Goal: Task Accomplishment & Management: Use online tool/utility

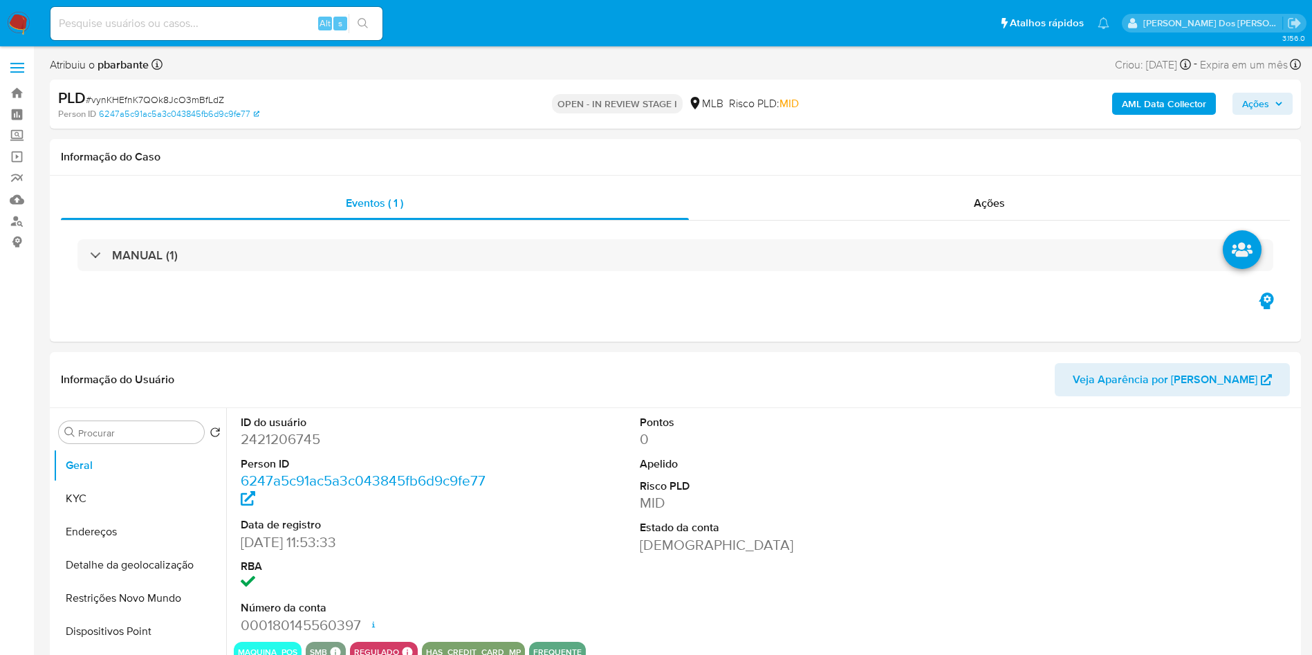
select select "10"
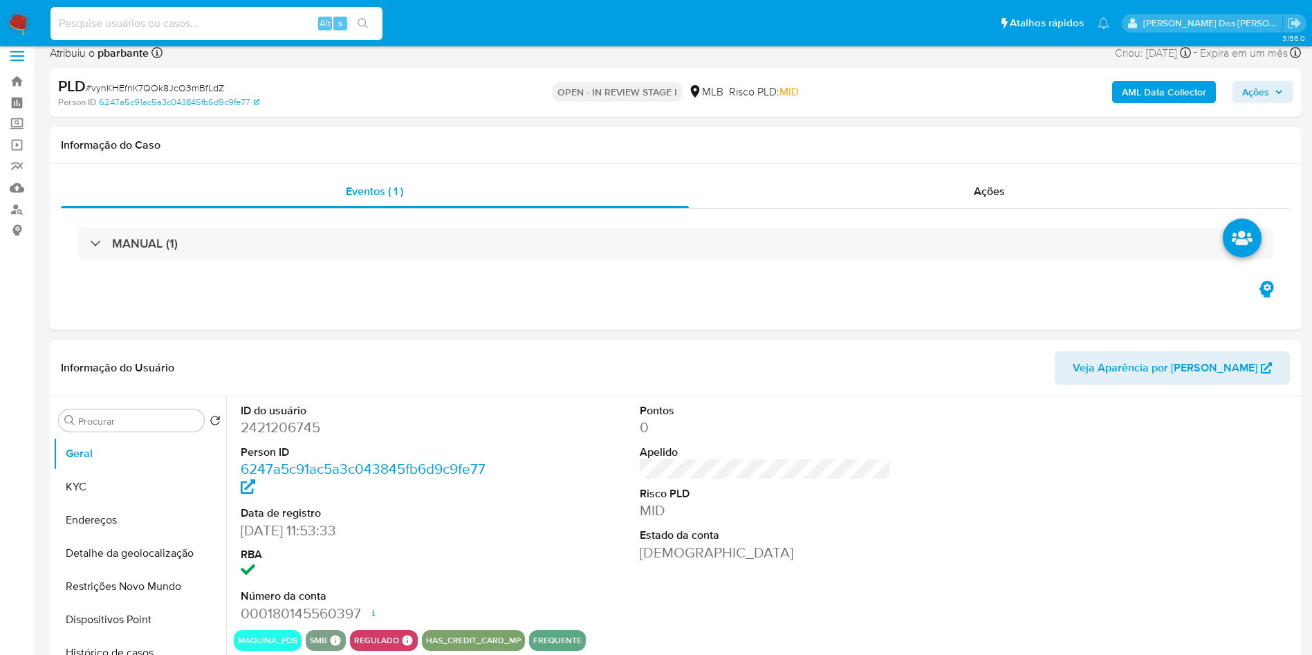
click at [221, 27] on input at bounding box center [216, 24] width 332 height 18
paste input "YAlurrW9MGx53hL21MWeAXDn"
type input "YAlurrW9MGx53hL21MWeAXDn"
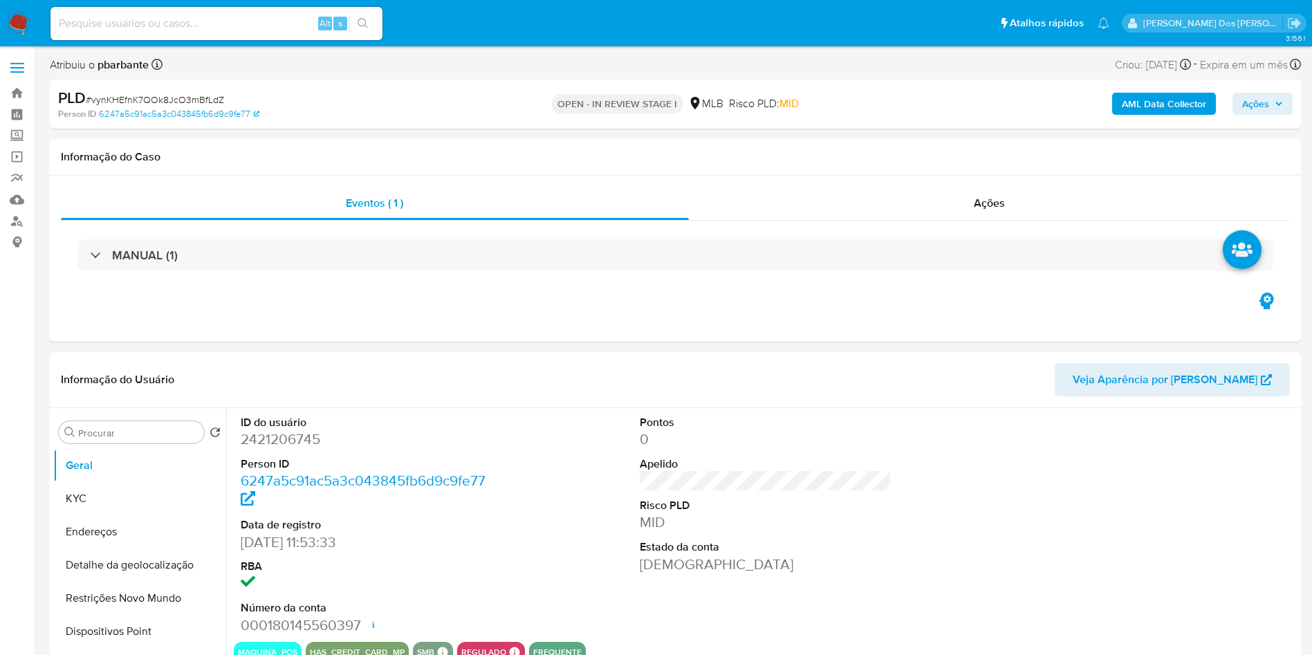
select select "10"
click at [303, 430] on dt "ID do usuário" at bounding box center [367, 422] width 252 height 15
click at [297, 449] on dd "2421206745" at bounding box center [367, 439] width 252 height 19
copy dd "2421206745"
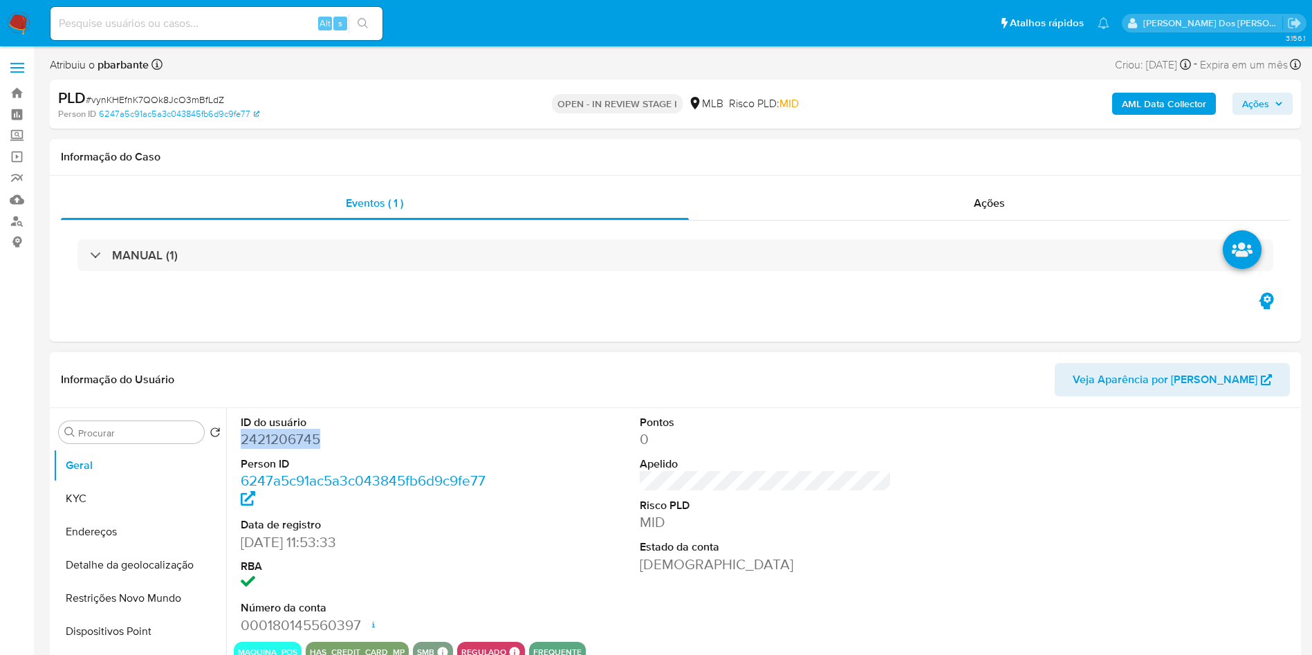
click at [297, 449] on dd "2421206745" at bounding box center [367, 439] width 252 height 19
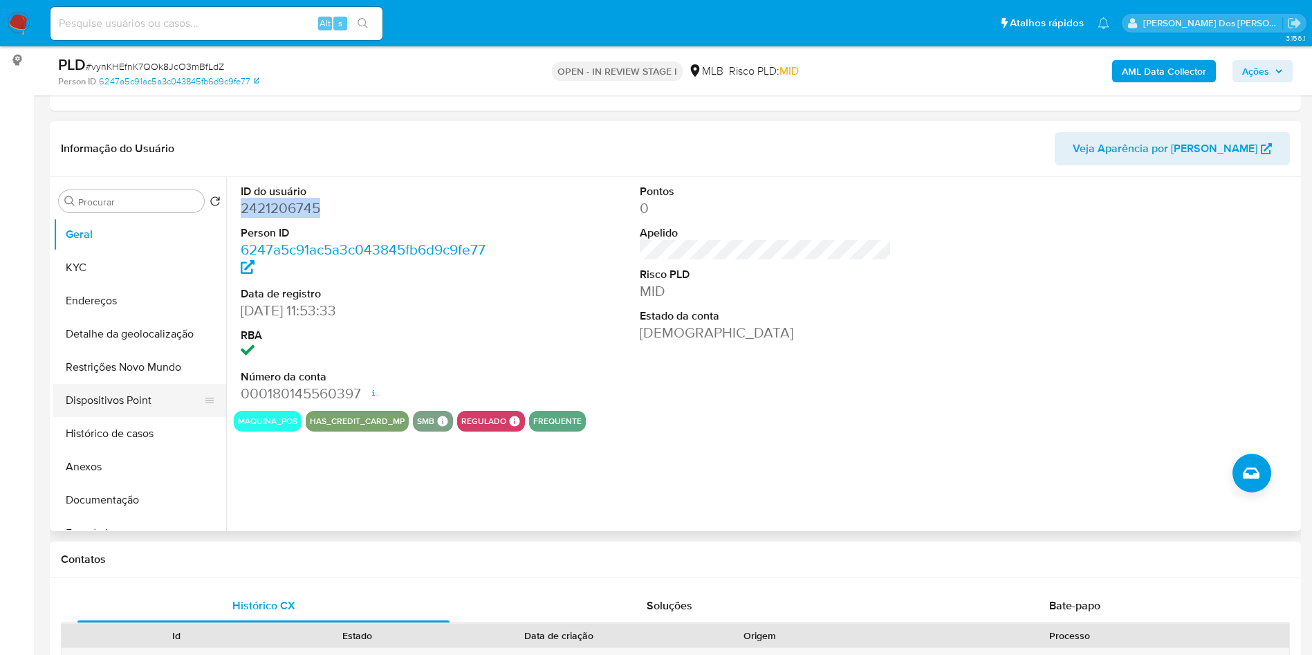
scroll to position [183, 0]
click at [106, 450] on button "Histórico de casos" at bounding box center [134, 432] width 162 height 33
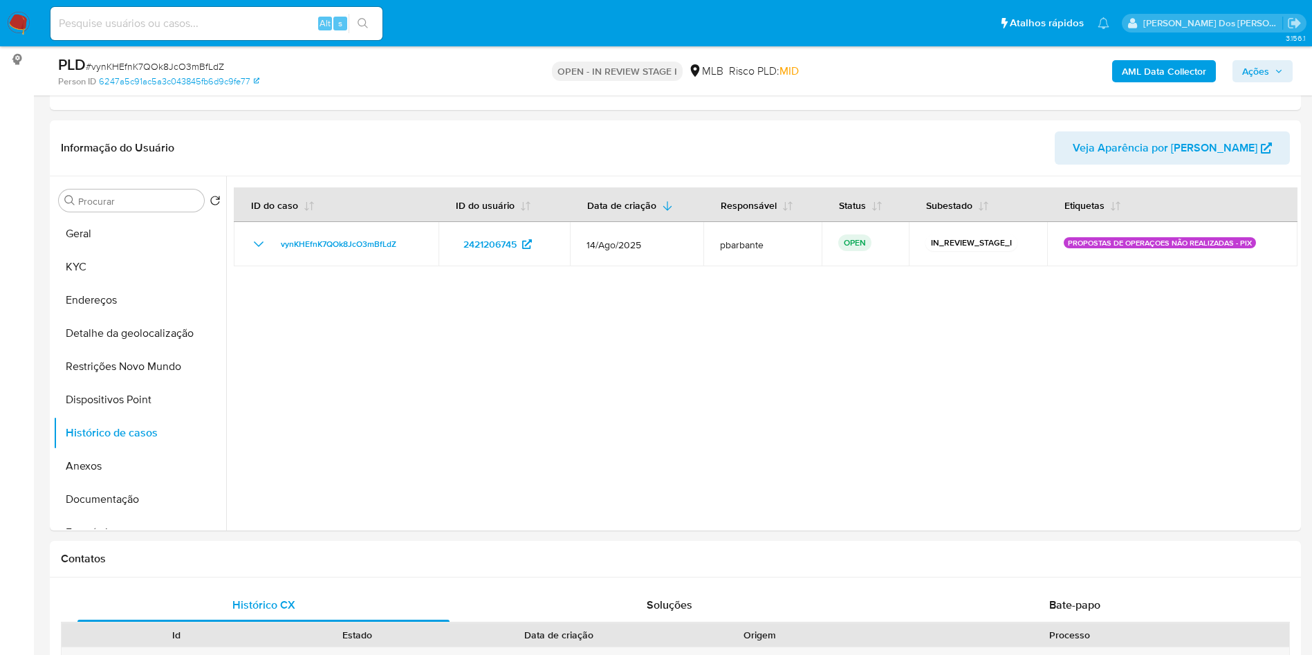
paste input "YAlurrW9MGx53hL21MWeAXDn"
click at [286, 21] on input "YAlurrW9MGx53hL21MWeAXDn" at bounding box center [216, 24] width 332 height 18
type input "YAlurrW9MGx53hL21MWeAXDn"
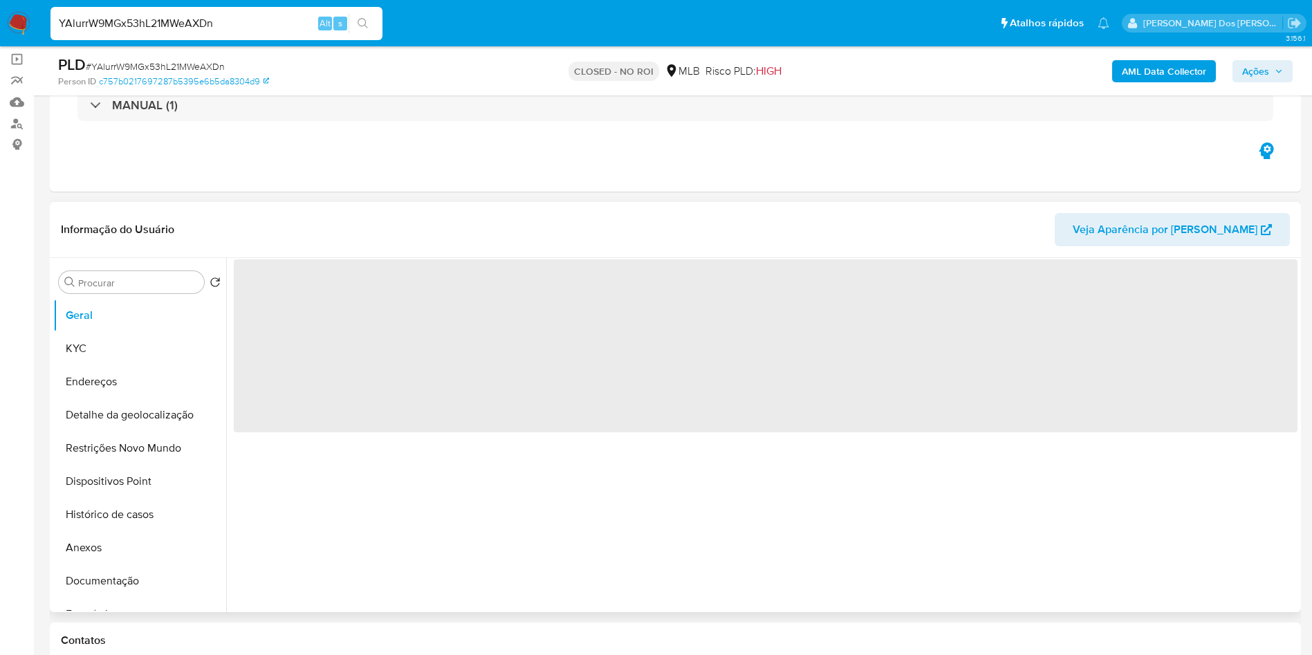
scroll to position [99, 0]
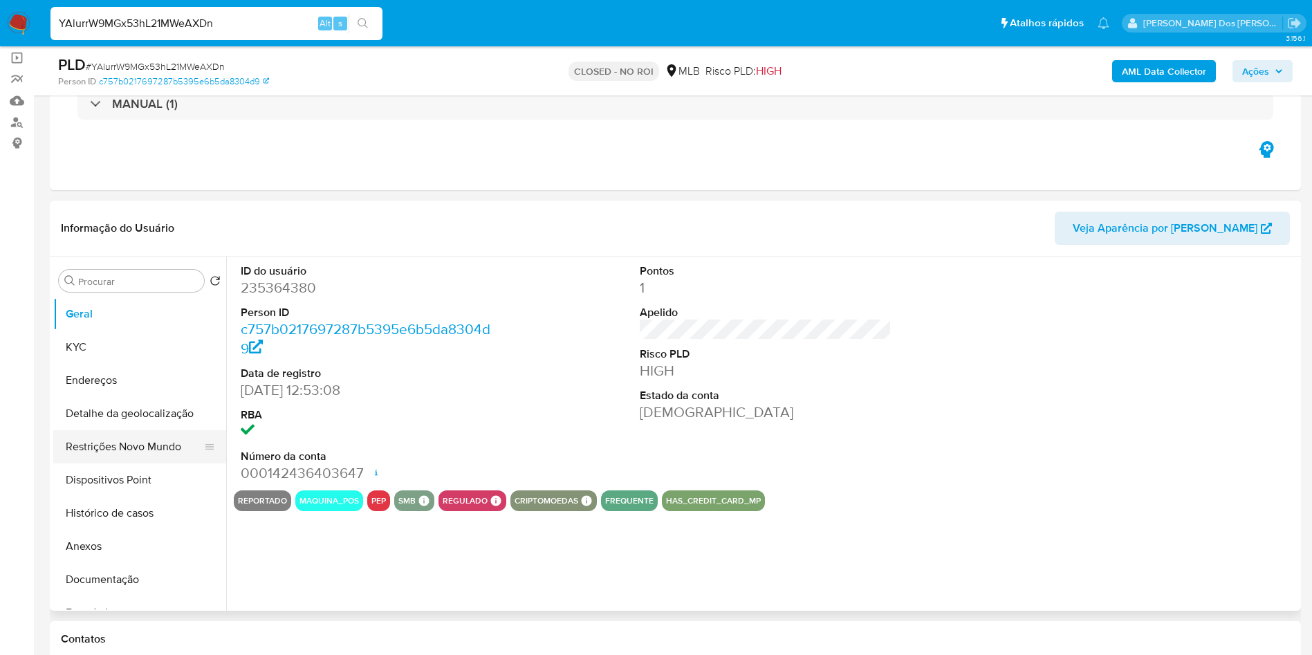
select select "10"
click at [142, 528] on button "Histórico de casos" at bounding box center [134, 513] width 162 height 33
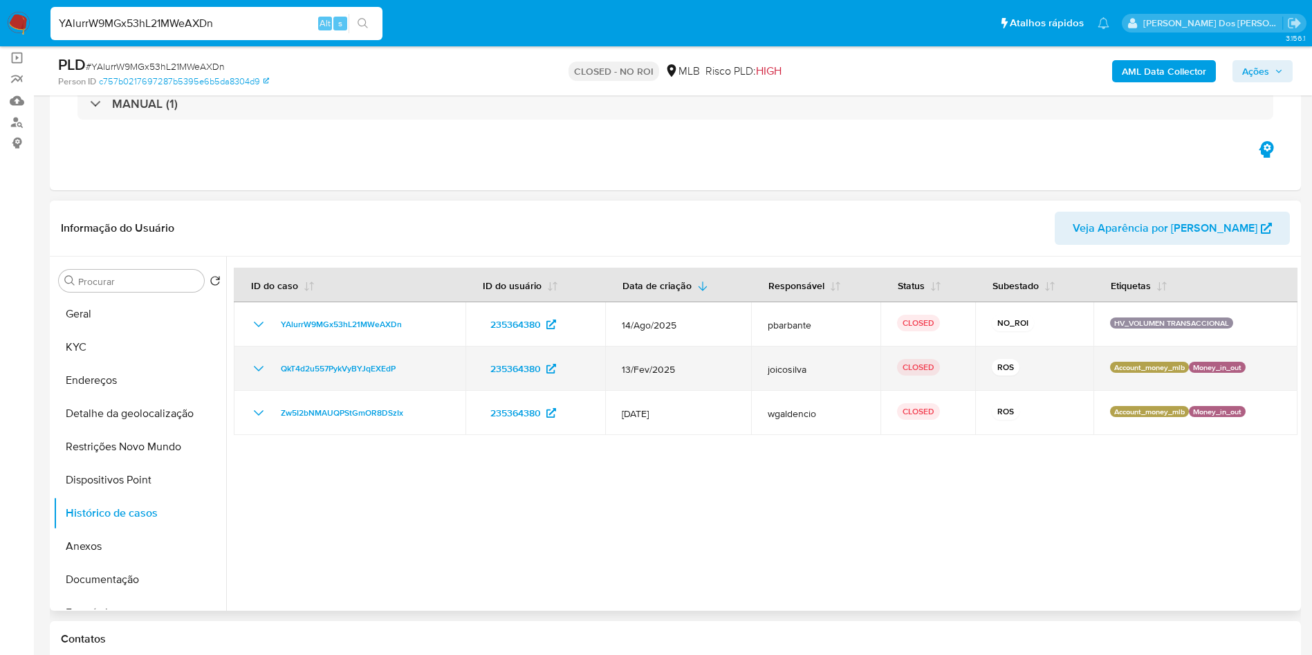
click at [255, 377] on icon "Mostrar/Ocultar" at bounding box center [258, 368] width 17 height 17
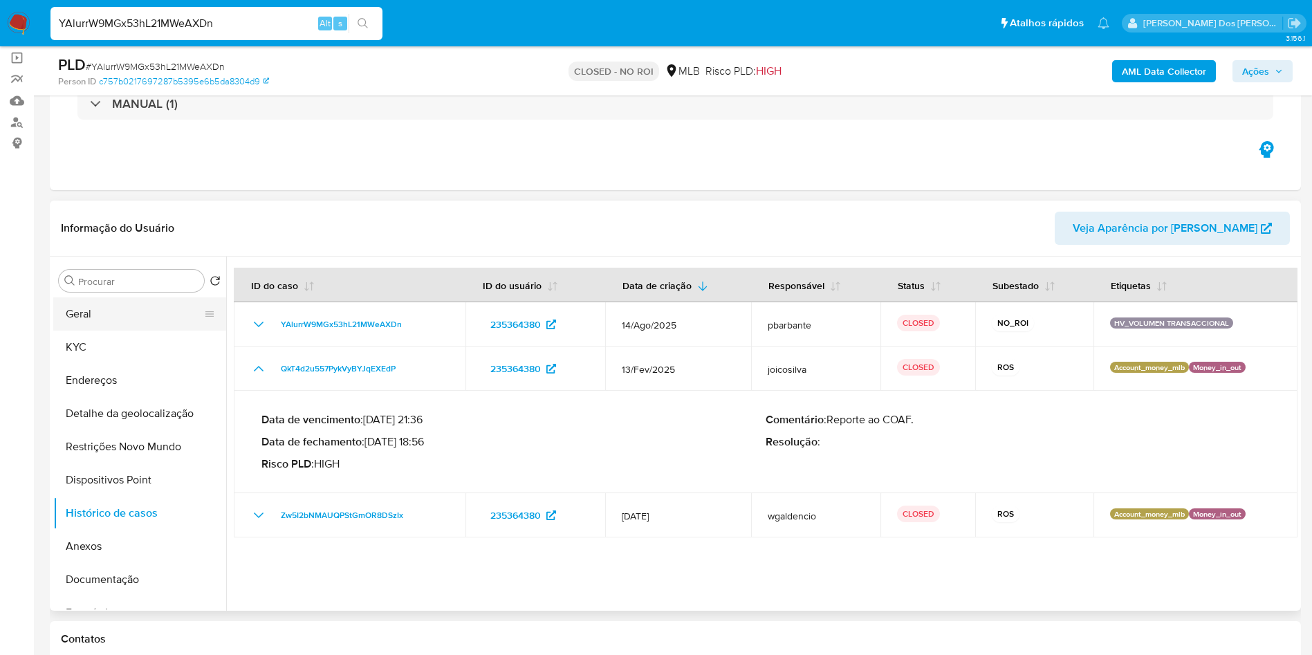
click at [142, 331] on button "Geral" at bounding box center [134, 313] width 162 height 33
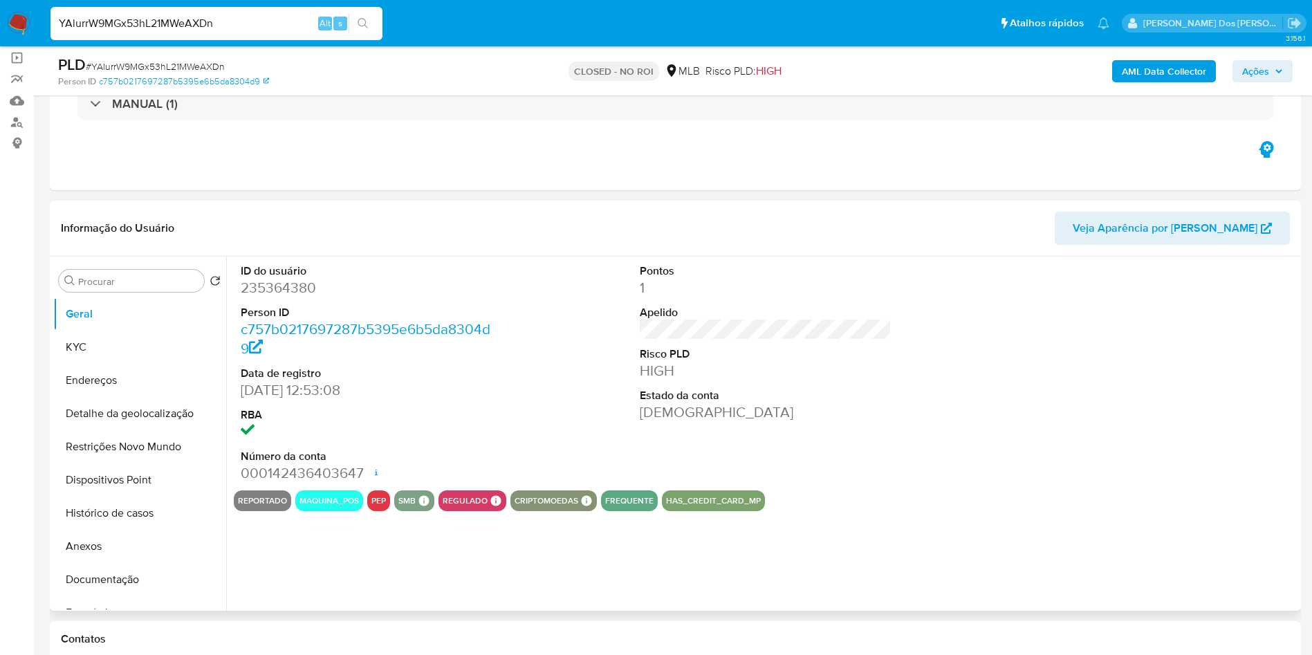
click at [306, 297] on dd "235364380" at bounding box center [367, 287] width 252 height 19
copy dd "235364380"
click at [150, 530] on button "Histórico de casos" at bounding box center [134, 513] width 162 height 33
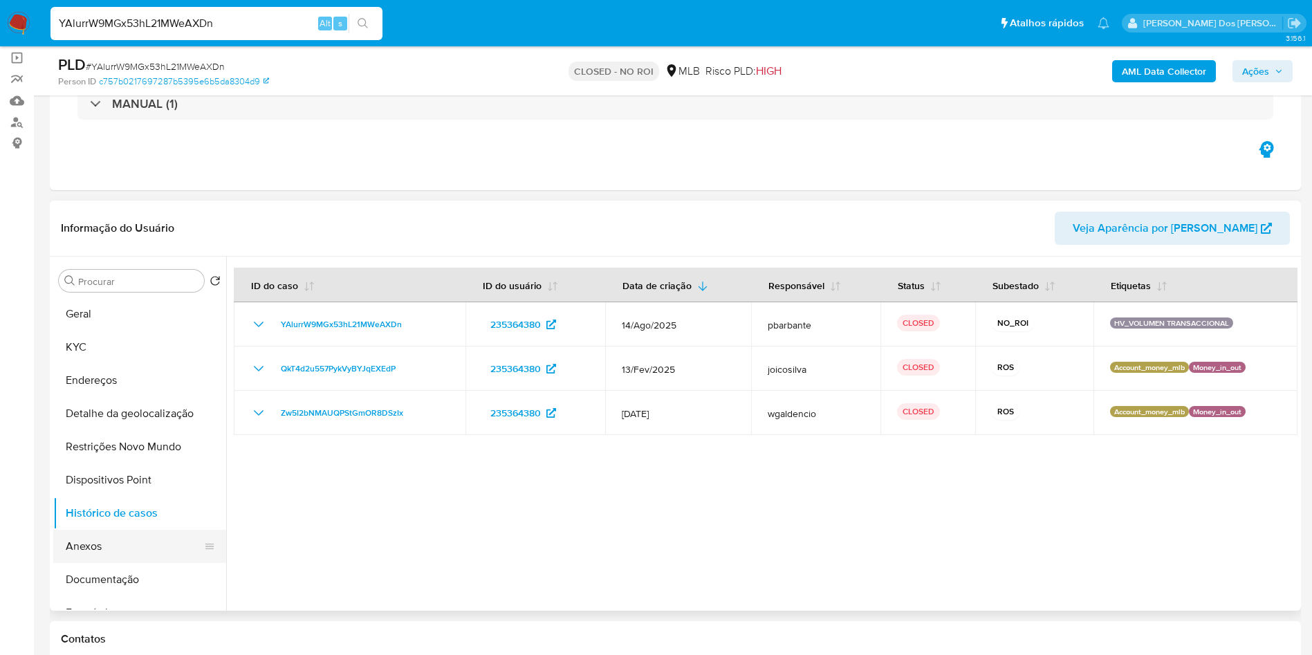
click at [127, 563] on button "Anexos" at bounding box center [134, 546] width 162 height 33
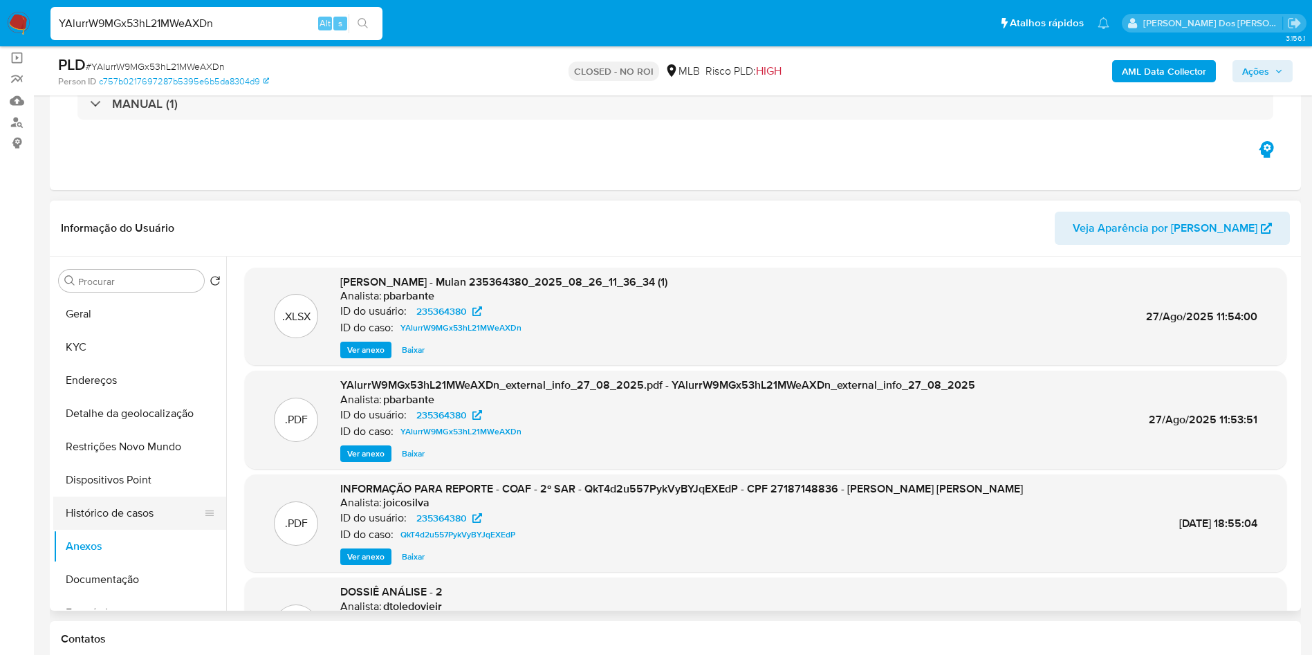
click at [93, 530] on button "Histórico de casos" at bounding box center [134, 513] width 162 height 33
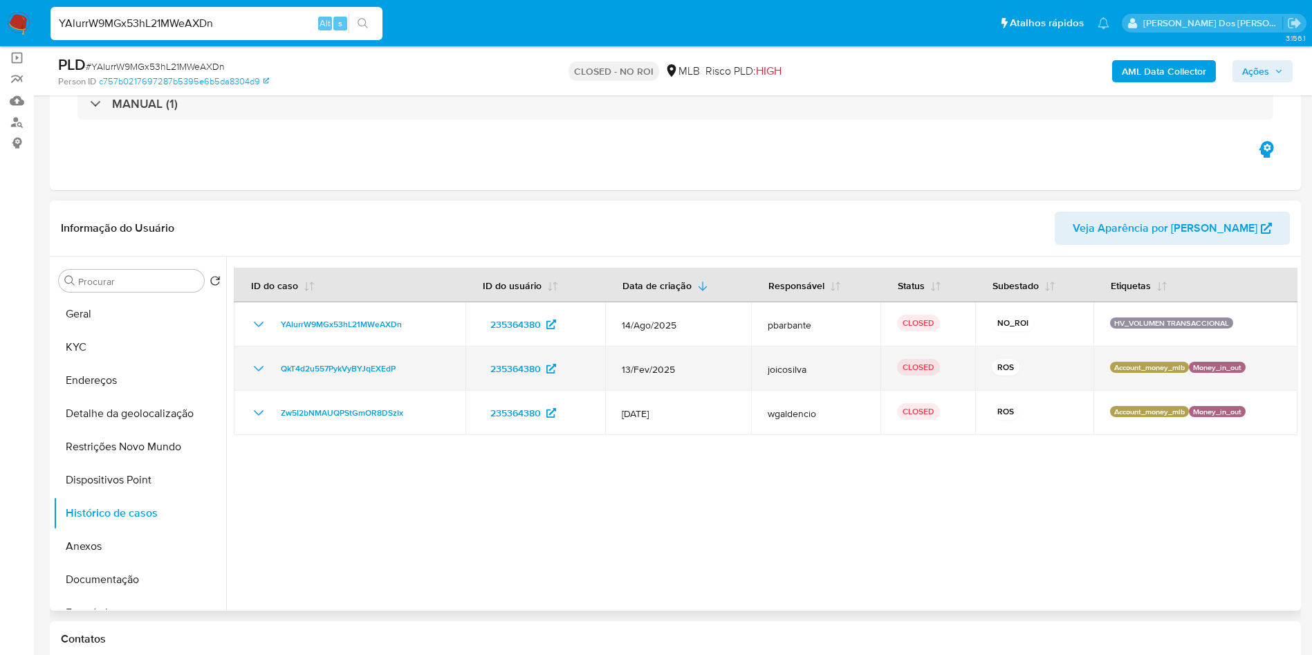
click at [250, 377] on icon "Mostrar/Ocultar" at bounding box center [258, 368] width 17 height 17
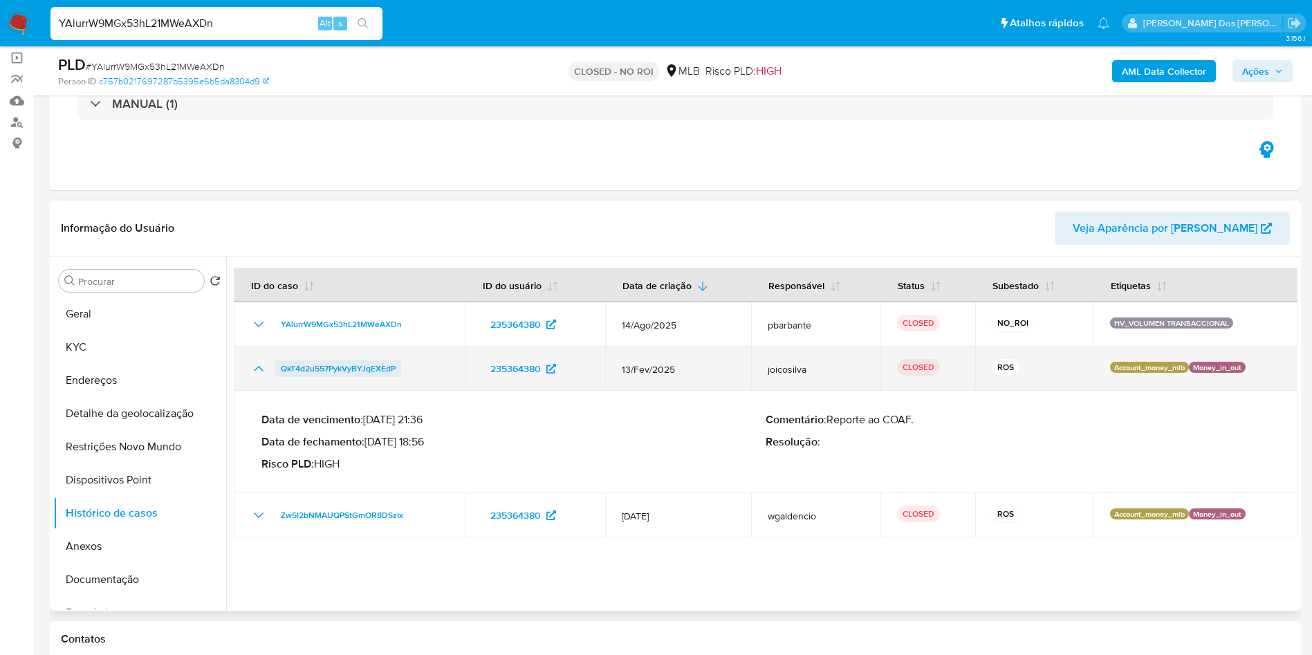
drag, startPoint x: 401, startPoint y: 398, endPoint x: 281, endPoint y: 392, distance: 120.5
click at [281, 391] on td "QkT4d2u557PykVyBYJqEXEdP" at bounding box center [350, 369] width 232 height 44
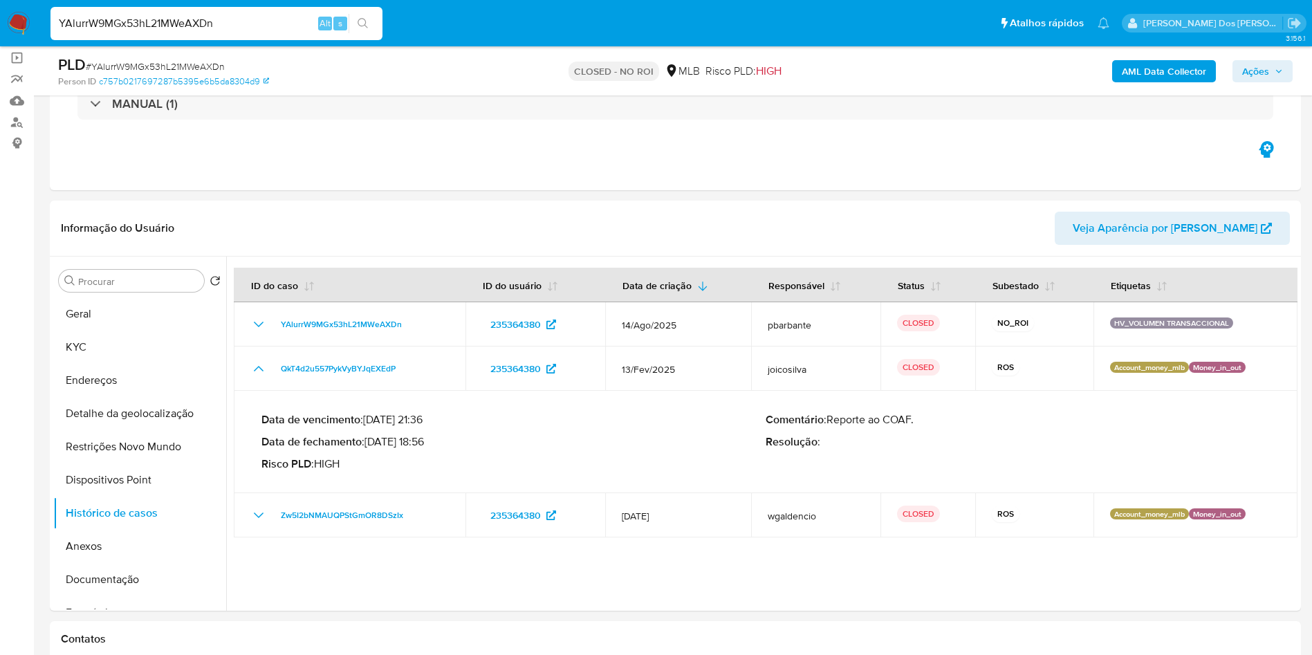
click at [1267, 78] on span "Ações" at bounding box center [1255, 71] width 27 height 22
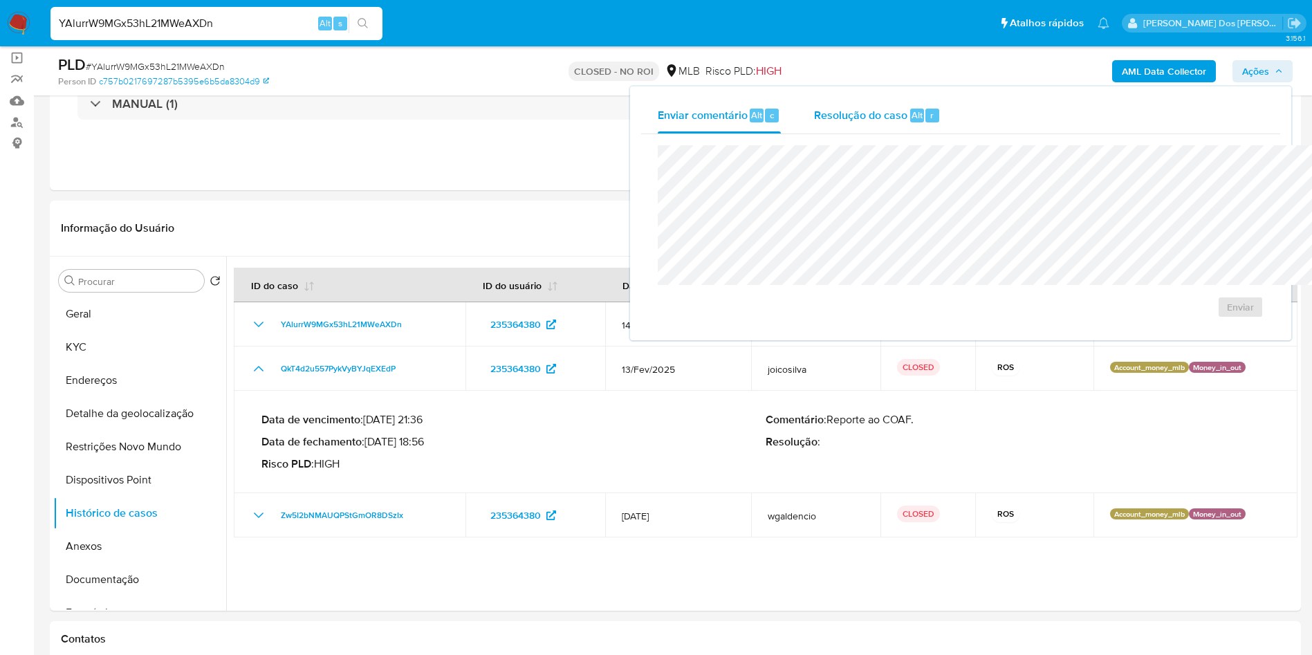
click at [814, 124] on div "Resolução do caso Alt r" at bounding box center [877, 116] width 127 height 36
click at [273, 20] on input "YAlurrW9MGx53hL21MWeAXDn" at bounding box center [216, 24] width 332 height 18
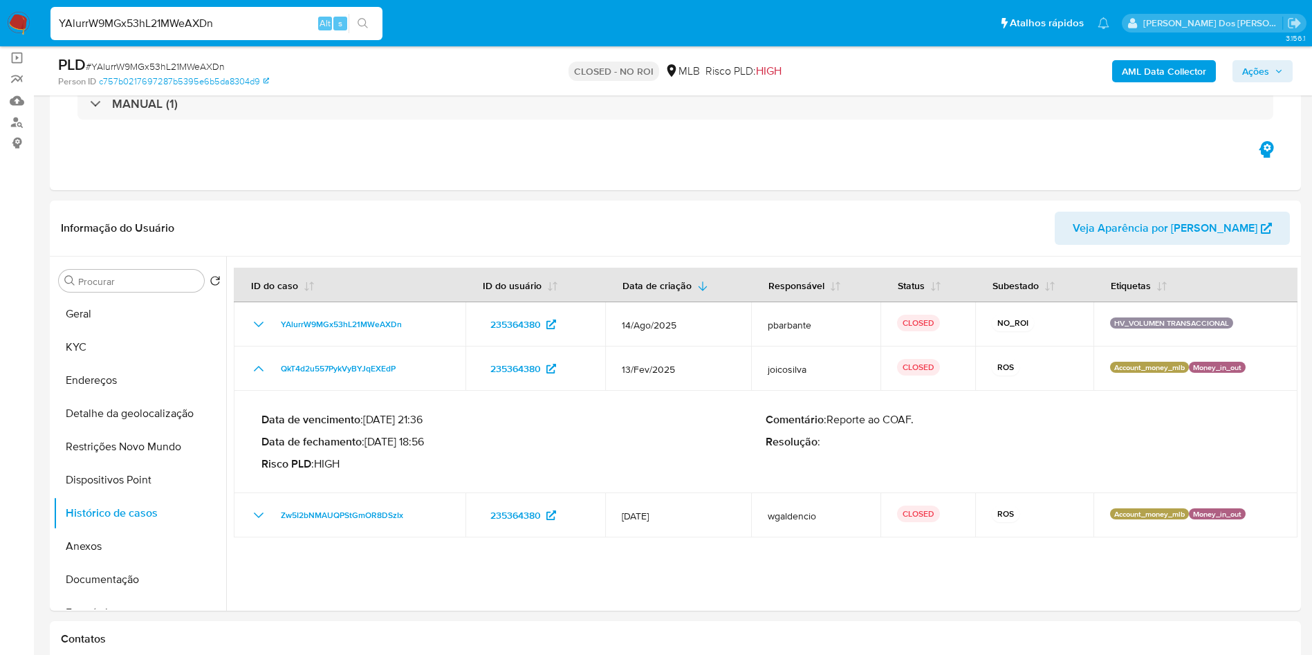
paste input "NYoGiX6GwcLChE7UkTRLRt3m"
click at [273, 20] on input "NYoGiX6GwcLChE7UkTRLRt3m" at bounding box center [216, 24] width 332 height 18
type input "NYoGiX6GwcLChE7UkTRLRt3m"
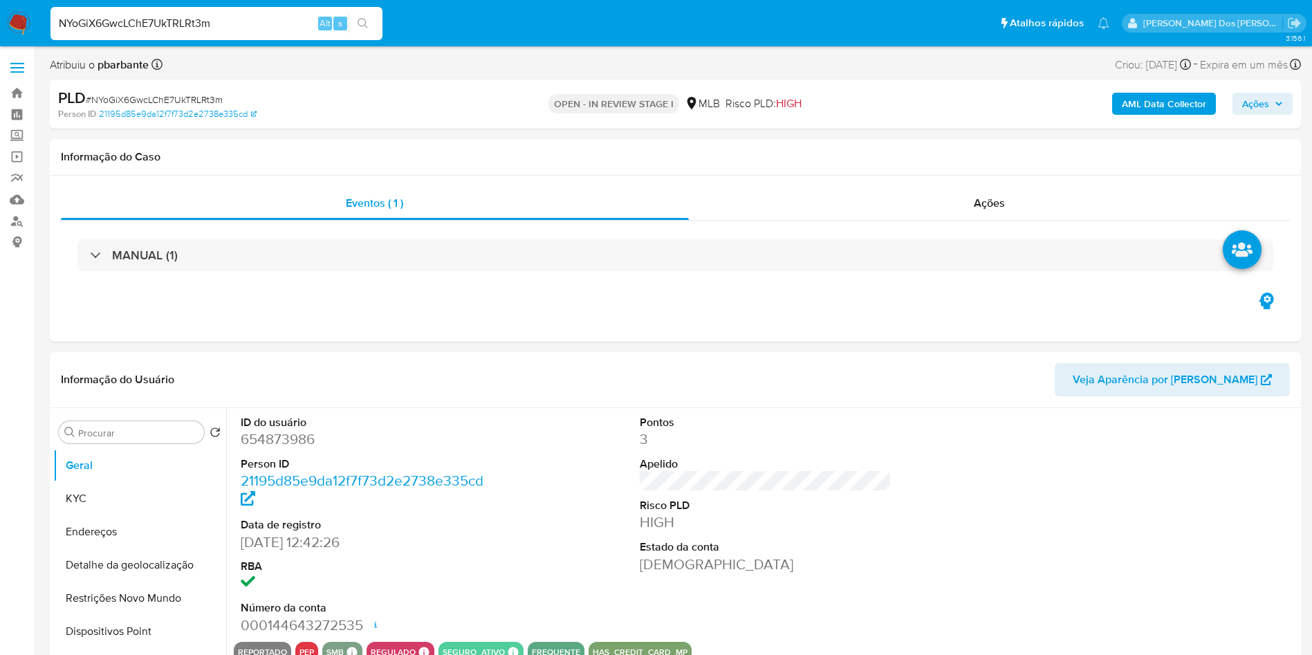
select select "10"
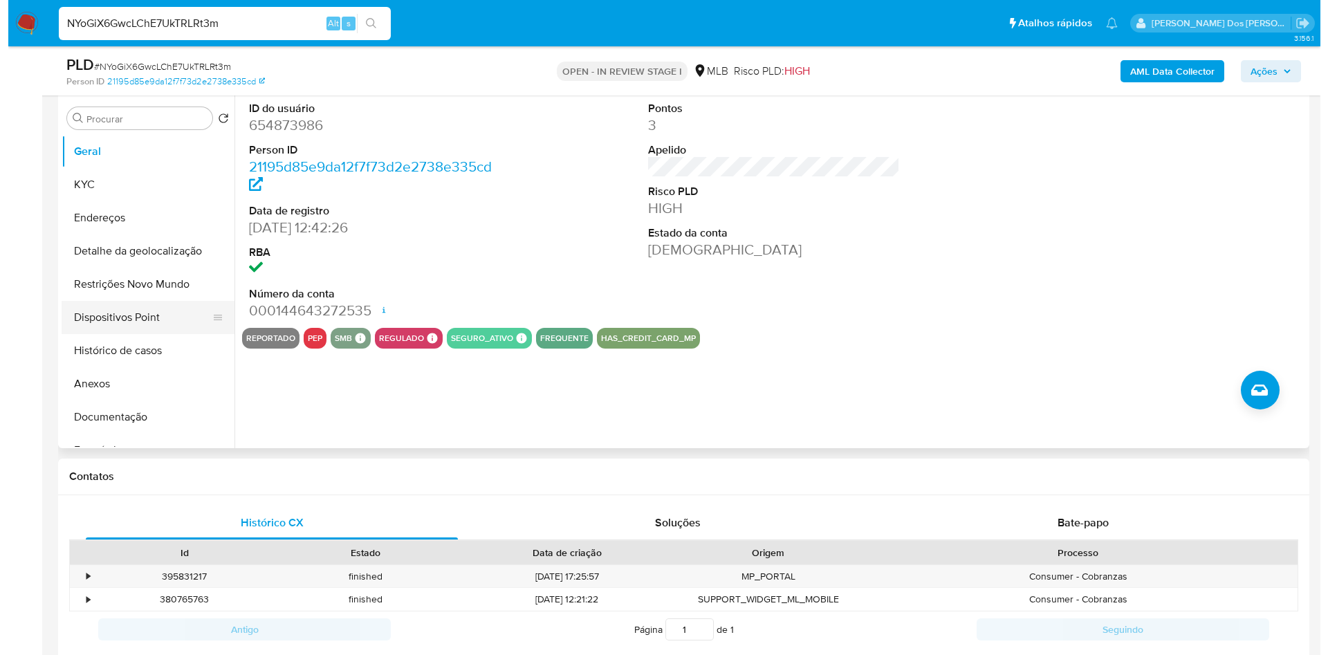
scroll to position [266, 0]
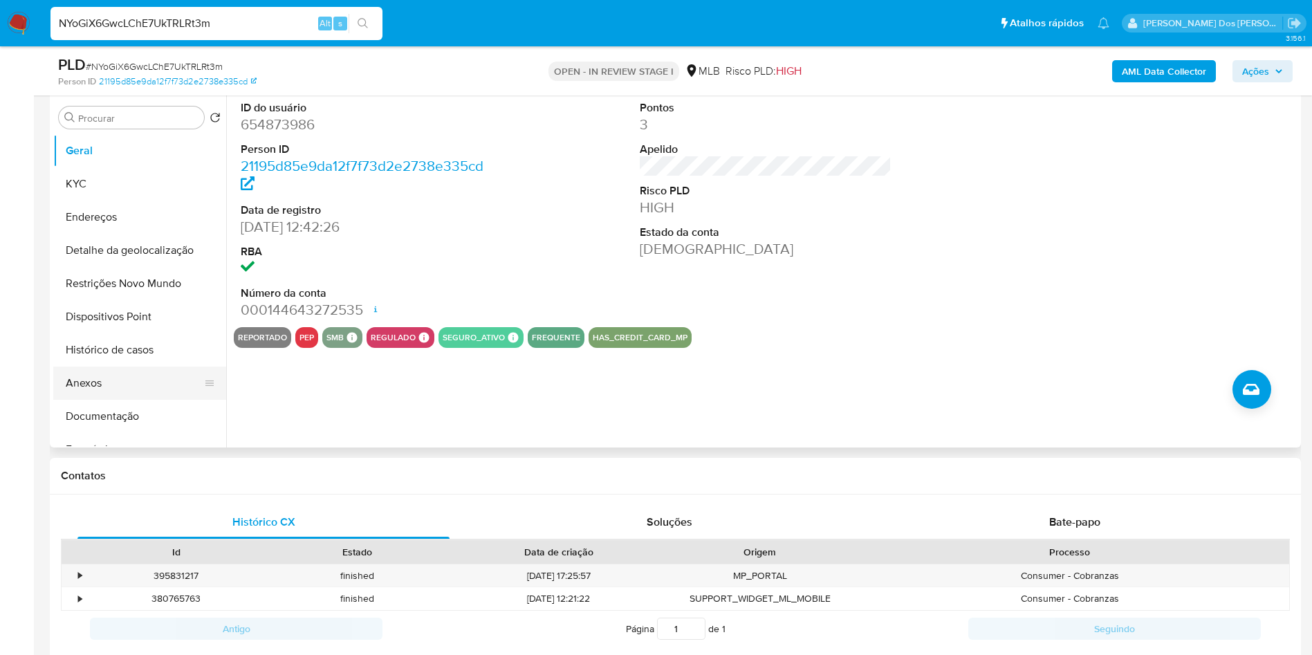
click at [90, 400] on button "Anexos" at bounding box center [134, 383] width 162 height 33
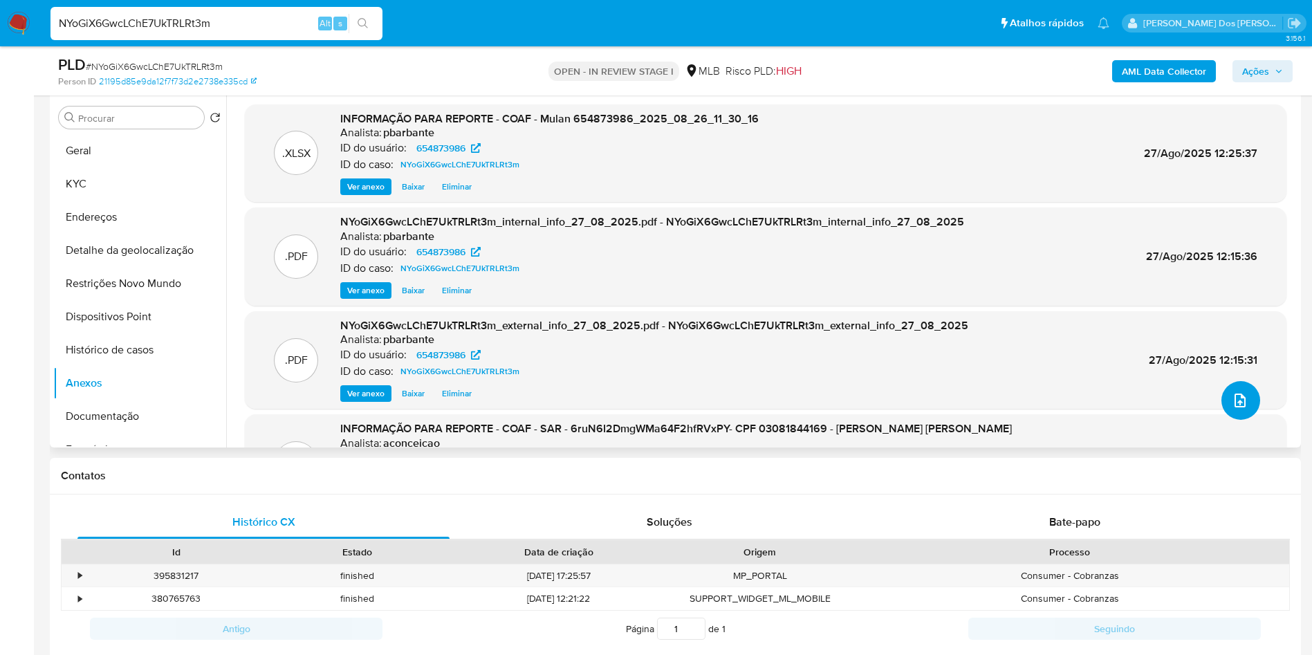
click at [1233, 409] on icon "upload-file" at bounding box center [1240, 400] width 17 height 17
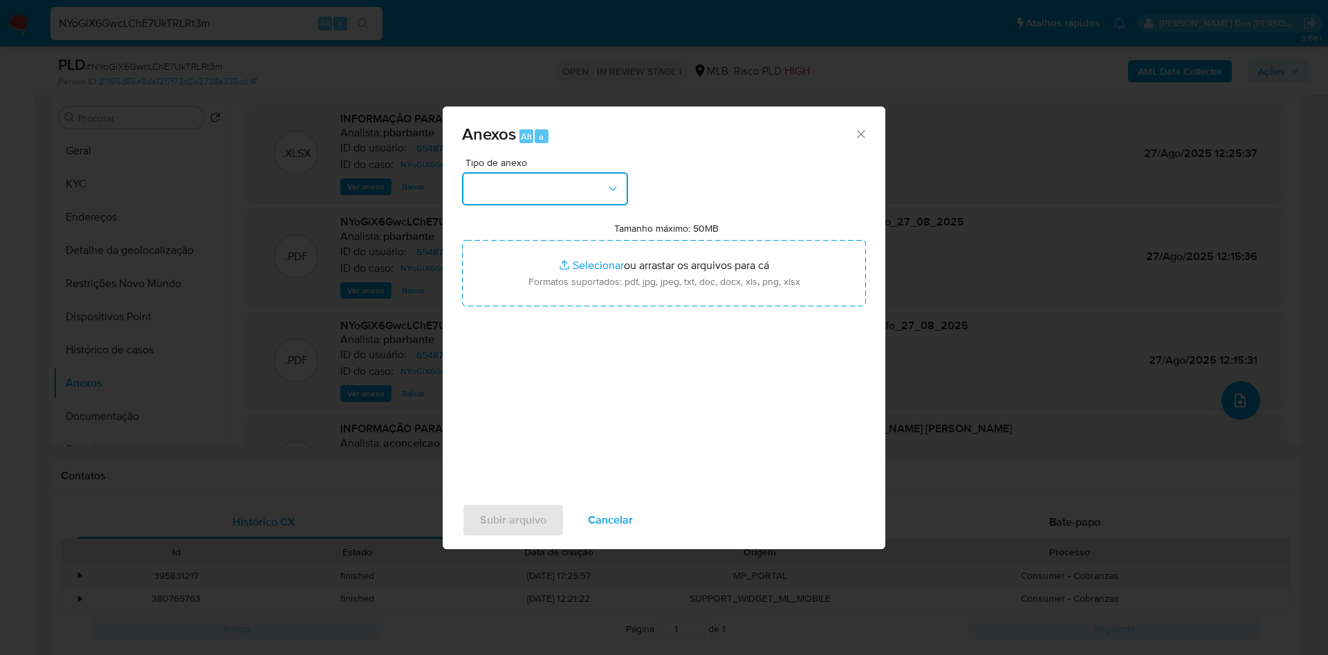
click at [552, 172] on button "button" at bounding box center [545, 188] width 166 height 33
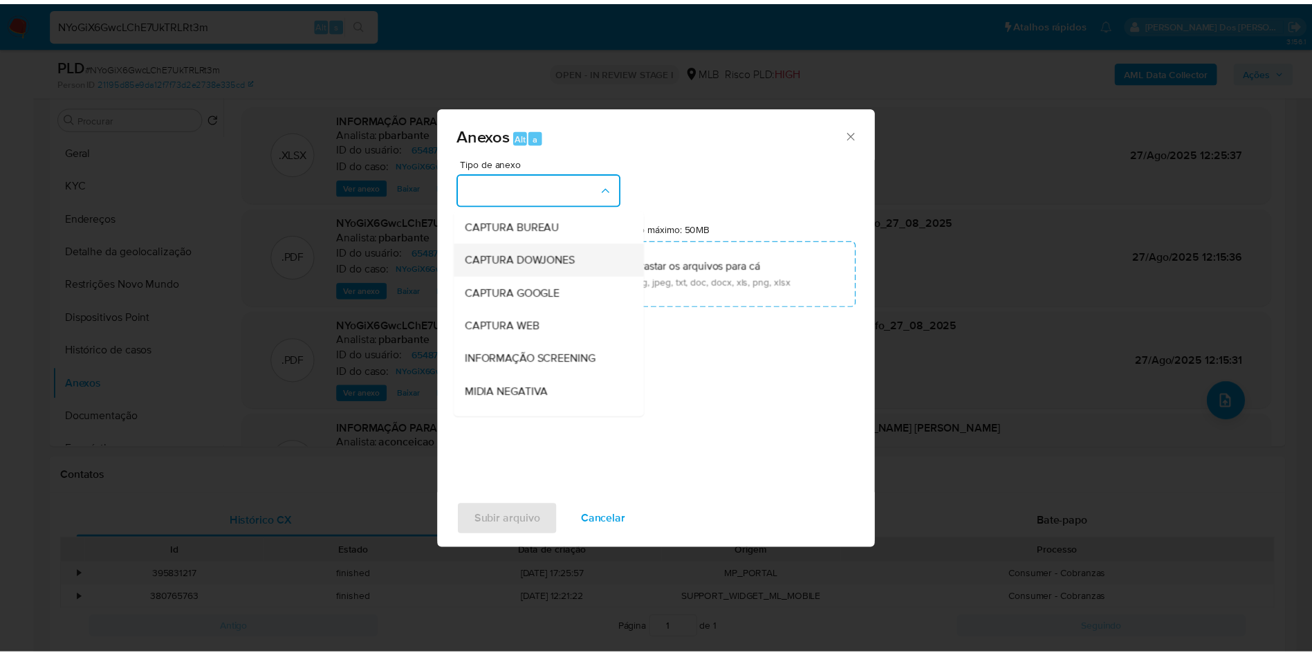
scroll to position [185, 0]
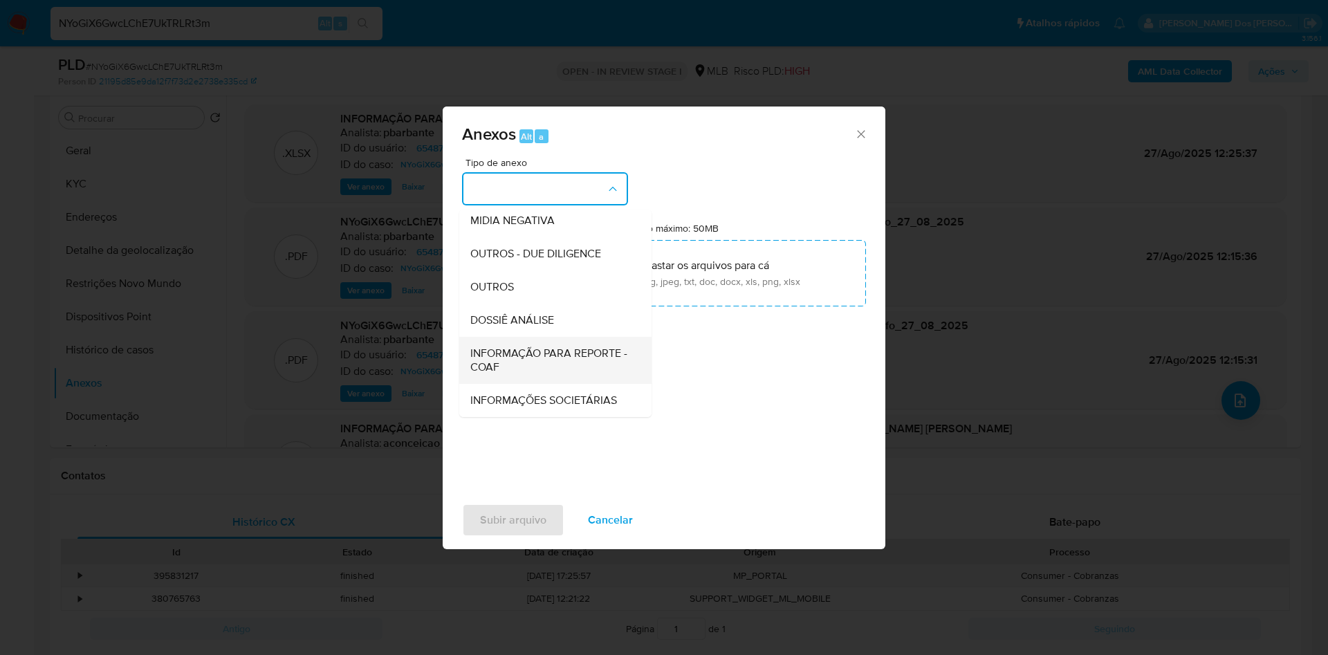
click at [495, 347] on span "INFORMAÇÃO PARA REPORTE - COAF" at bounding box center [551, 361] width 162 height 28
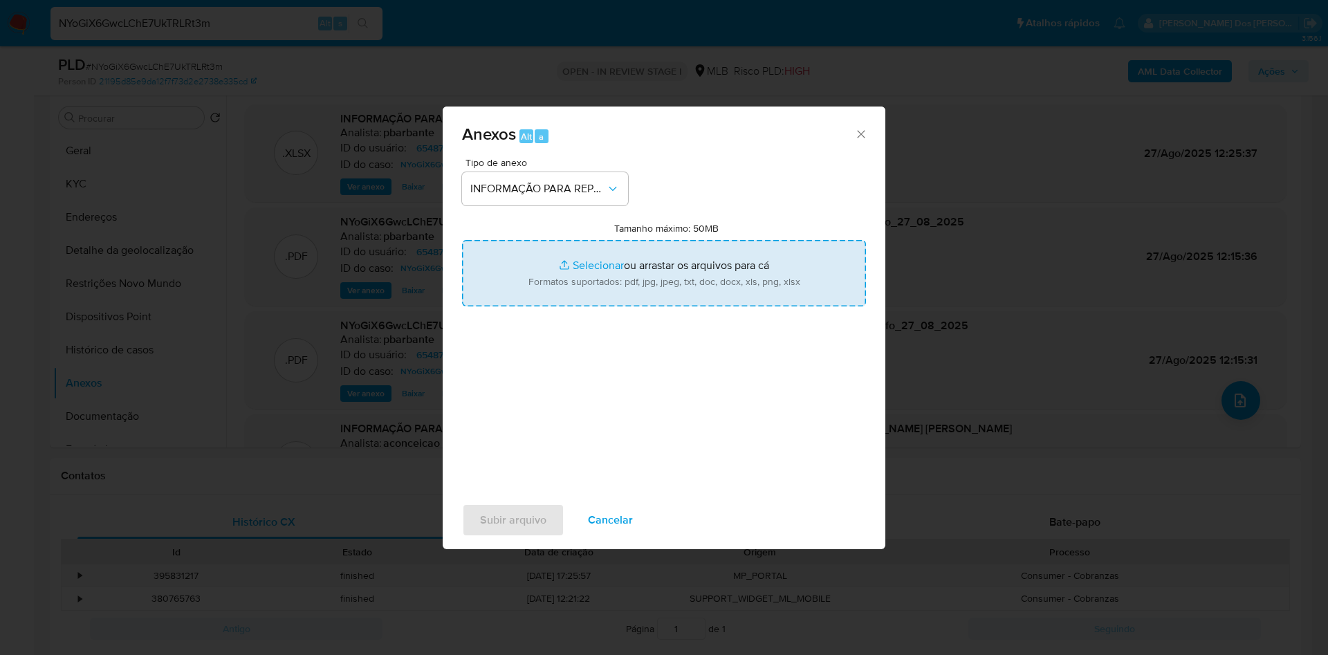
type input "C:\fakepath\2º SAR - XXX - CPF 03081844169 - EDCARLOS DE SOUSA ROCHA.pdf"
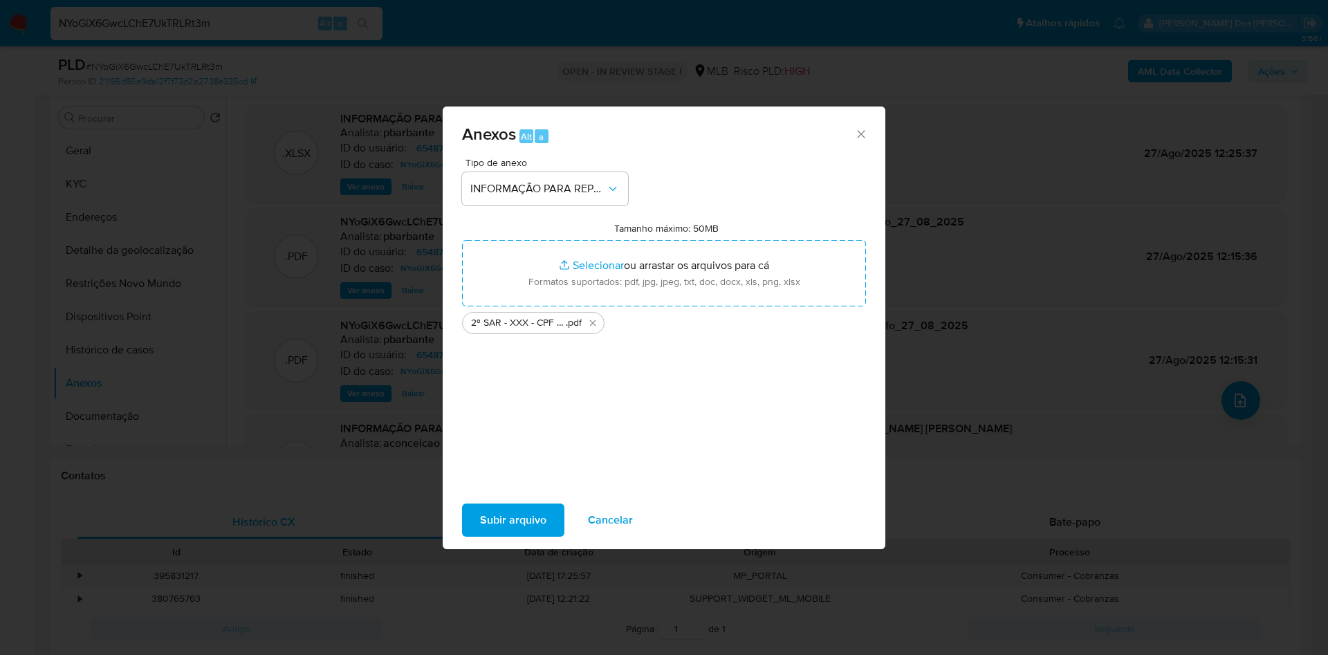
click at [480, 533] on span "Subir arquivo" at bounding box center [513, 520] width 66 height 30
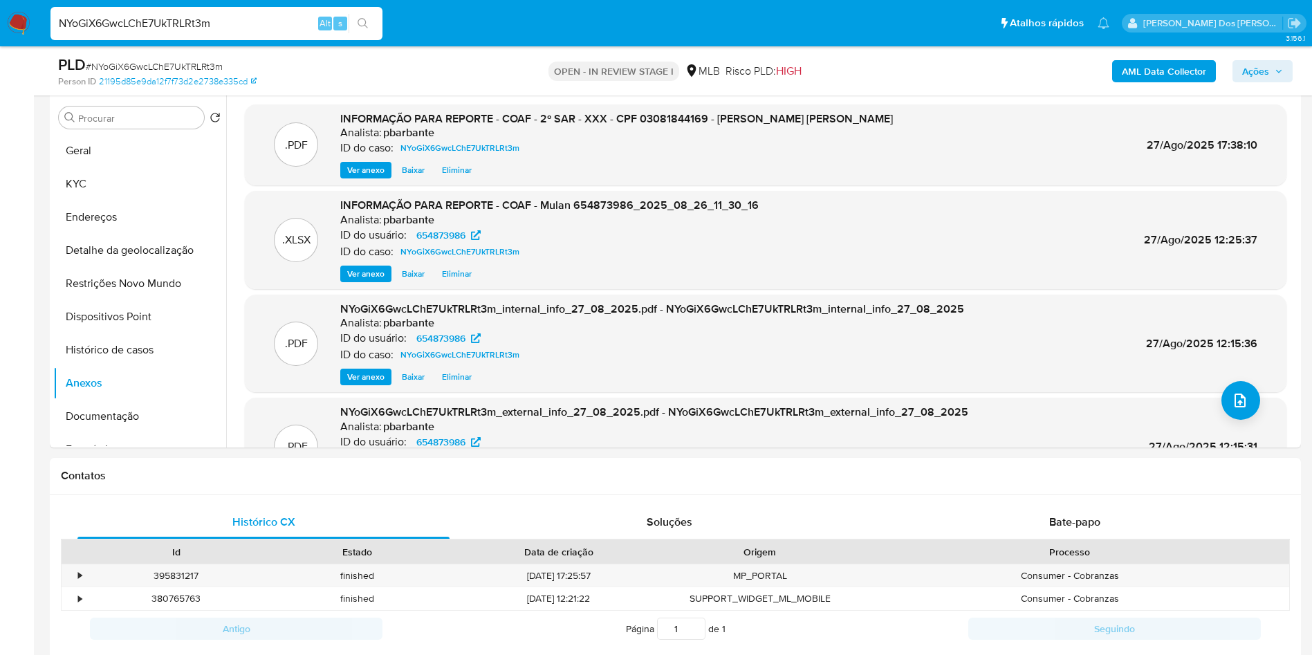
click at [1255, 79] on span "Ações" at bounding box center [1255, 71] width 27 height 22
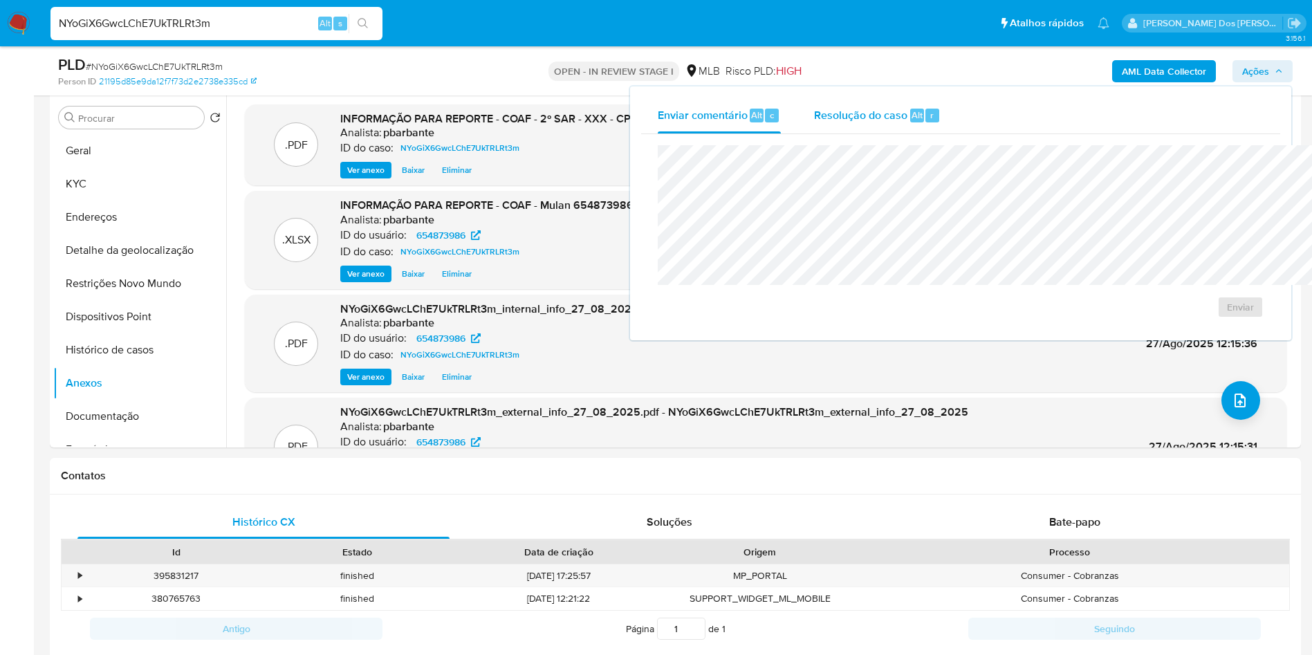
click at [814, 132] on div "Resolução do caso Alt r" at bounding box center [877, 116] width 127 height 36
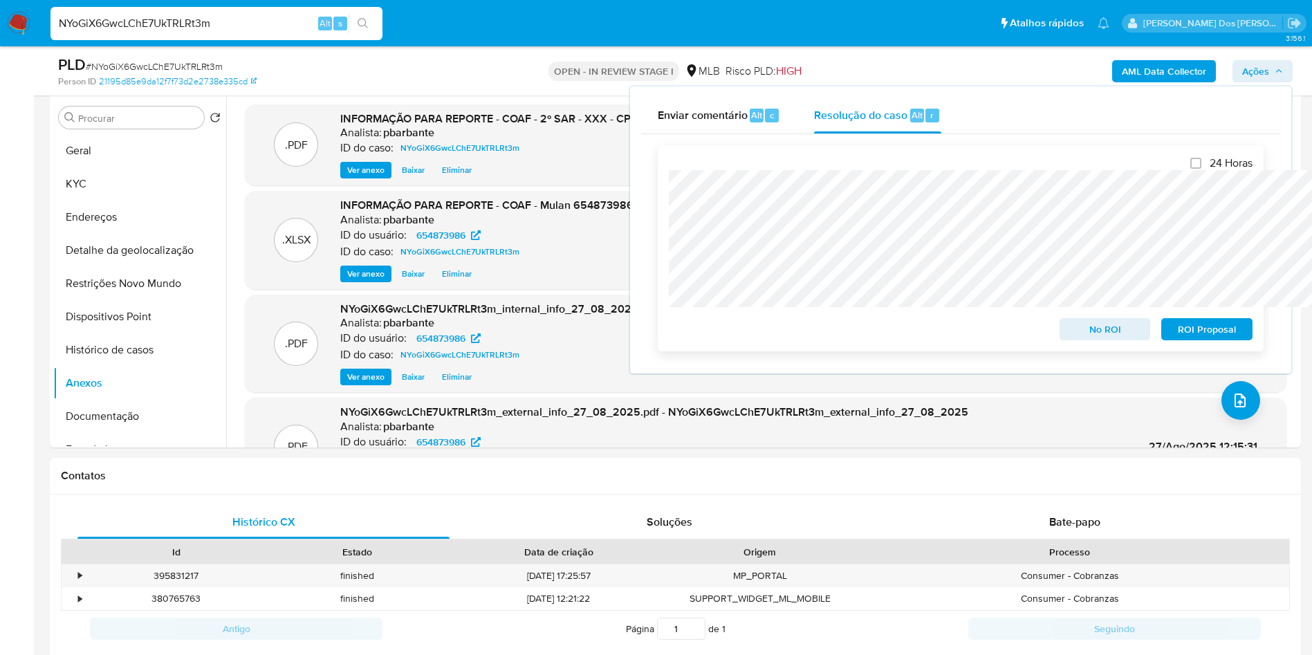
click at [1217, 329] on span "ROI Proposal" at bounding box center [1207, 329] width 72 height 19
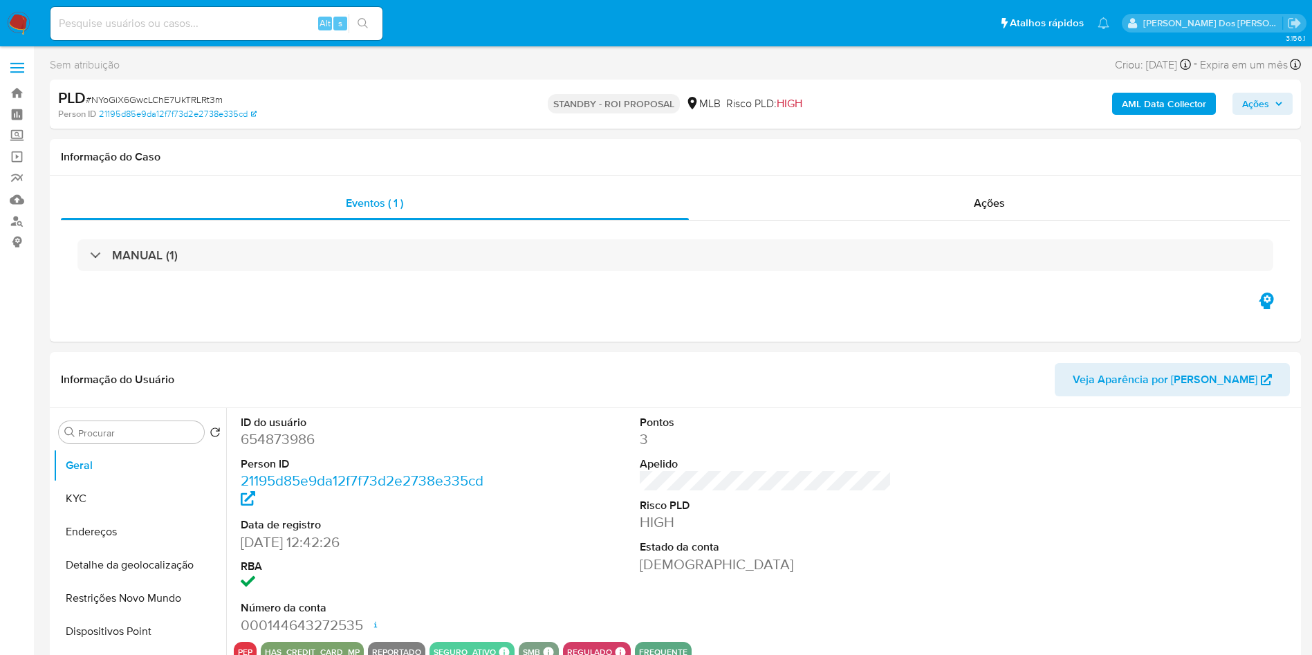
select select "10"
